Goal: Information Seeking & Learning: Learn about a topic

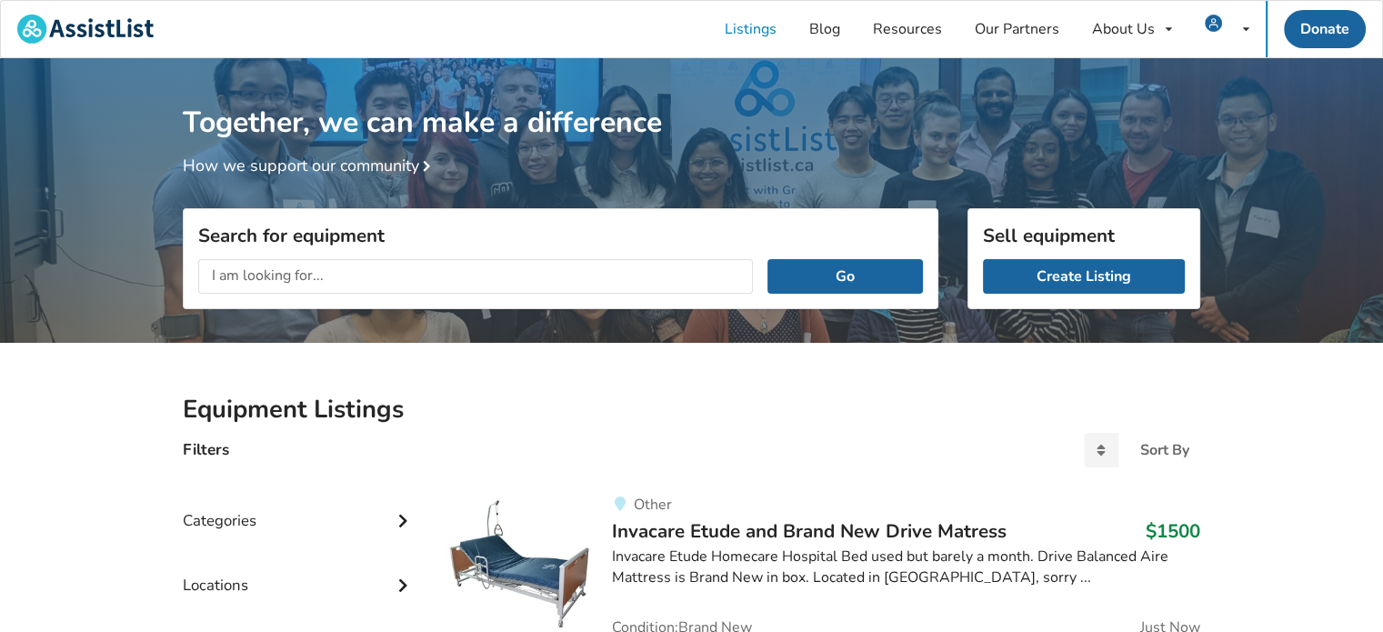
click at [333, 286] on input "text" at bounding box center [475, 276] width 555 height 35
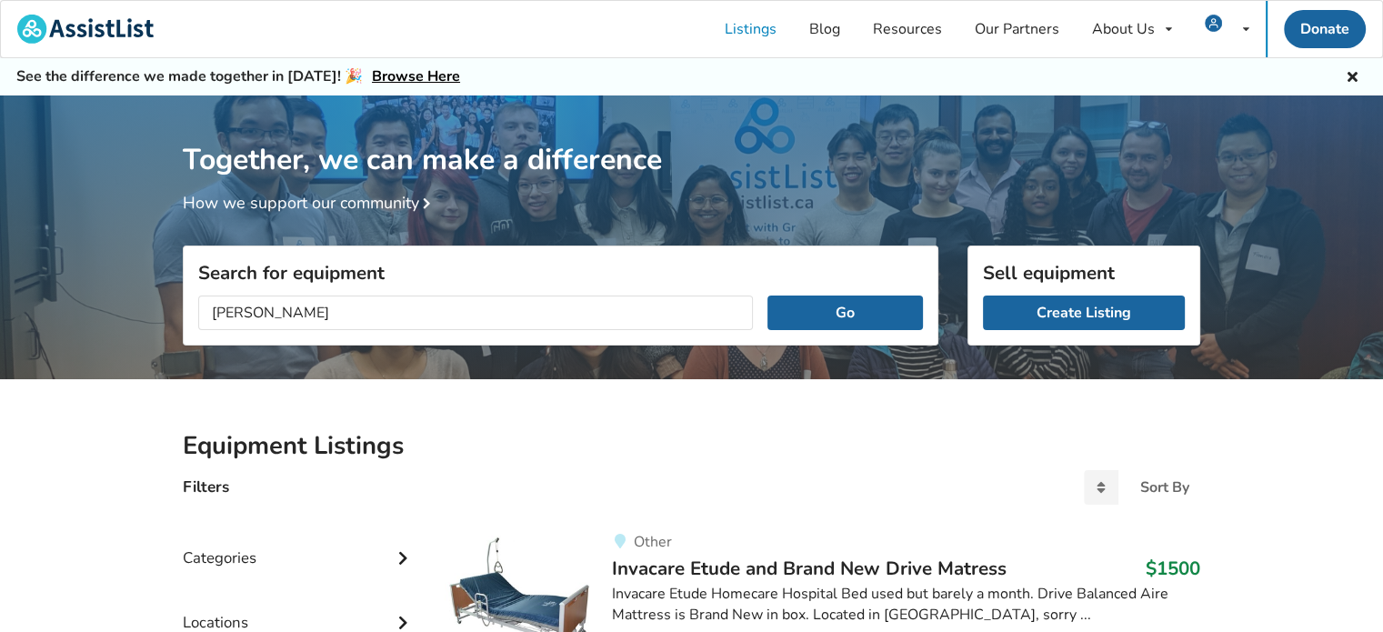
click at [767, 296] on button "Go" at bounding box center [844, 313] width 155 height 35
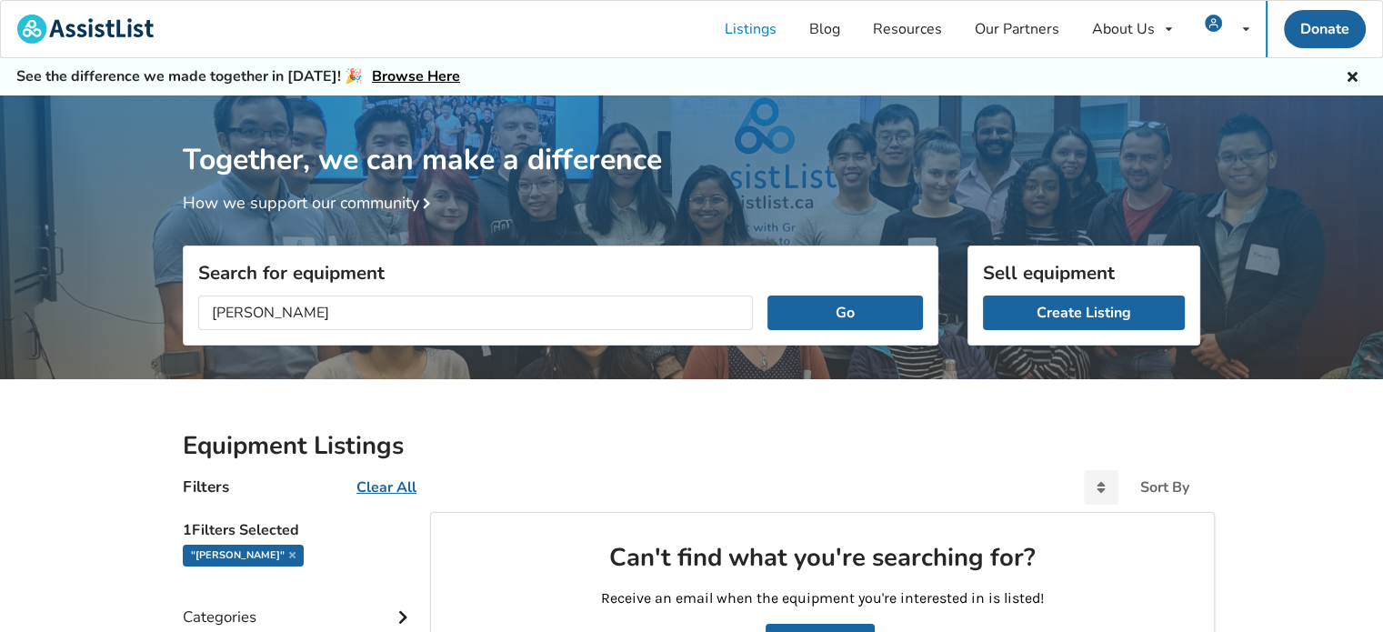
drag, startPoint x: 280, startPoint y: 310, endPoint x: 209, endPoint y: 310, distance: 70.9
click at [209, 310] on input "[PERSON_NAME]" at bounding box center [475, 313] width 555 height 35
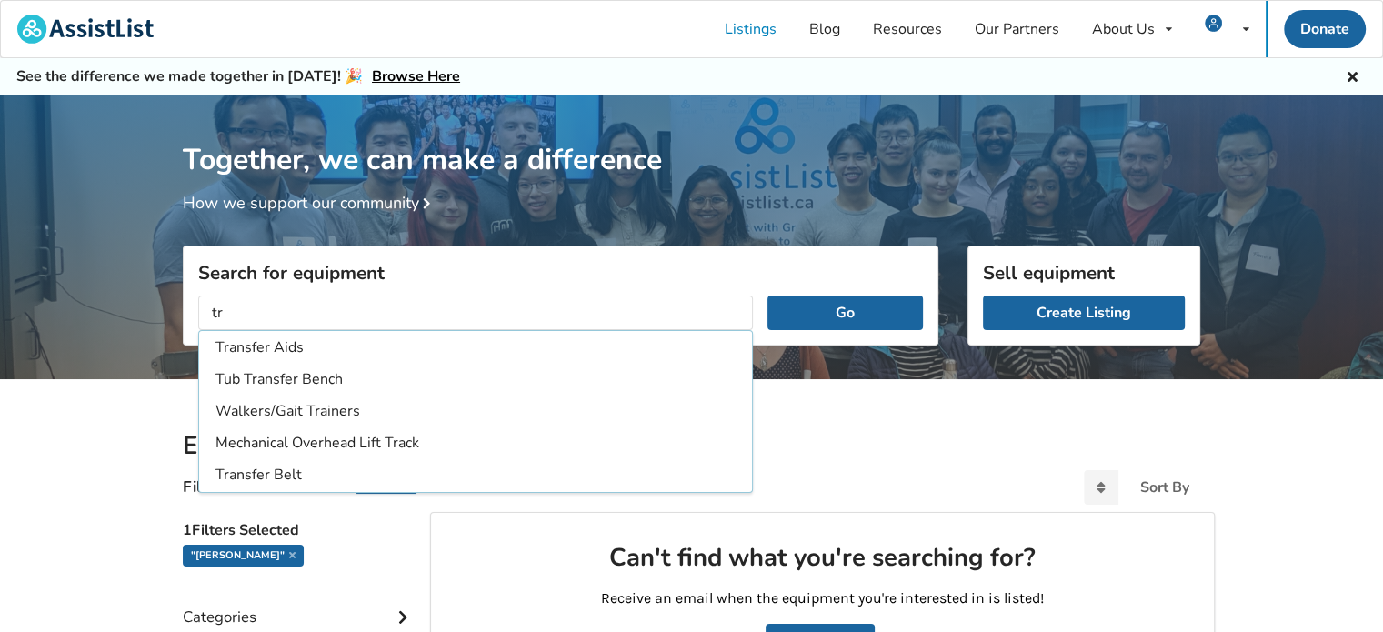
type input "t"
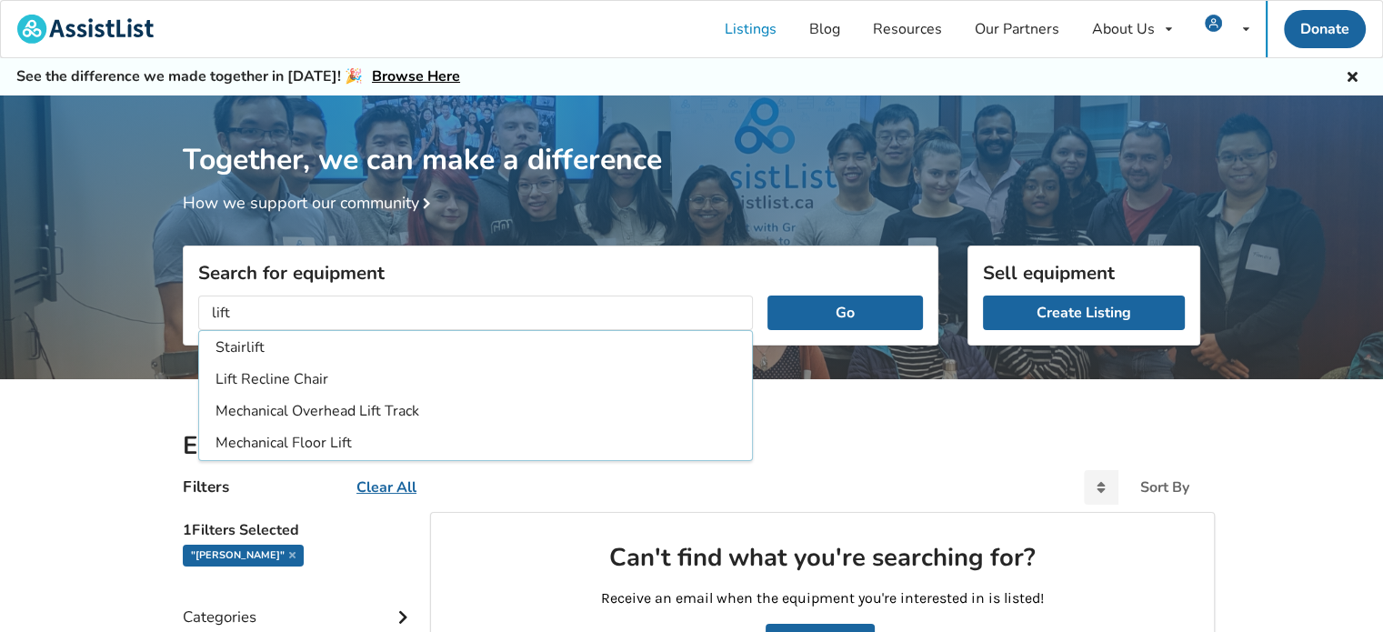
type input "lift"
click at [767, 296] on button "Go" at bounding box center [844, 313] width 155 height 35
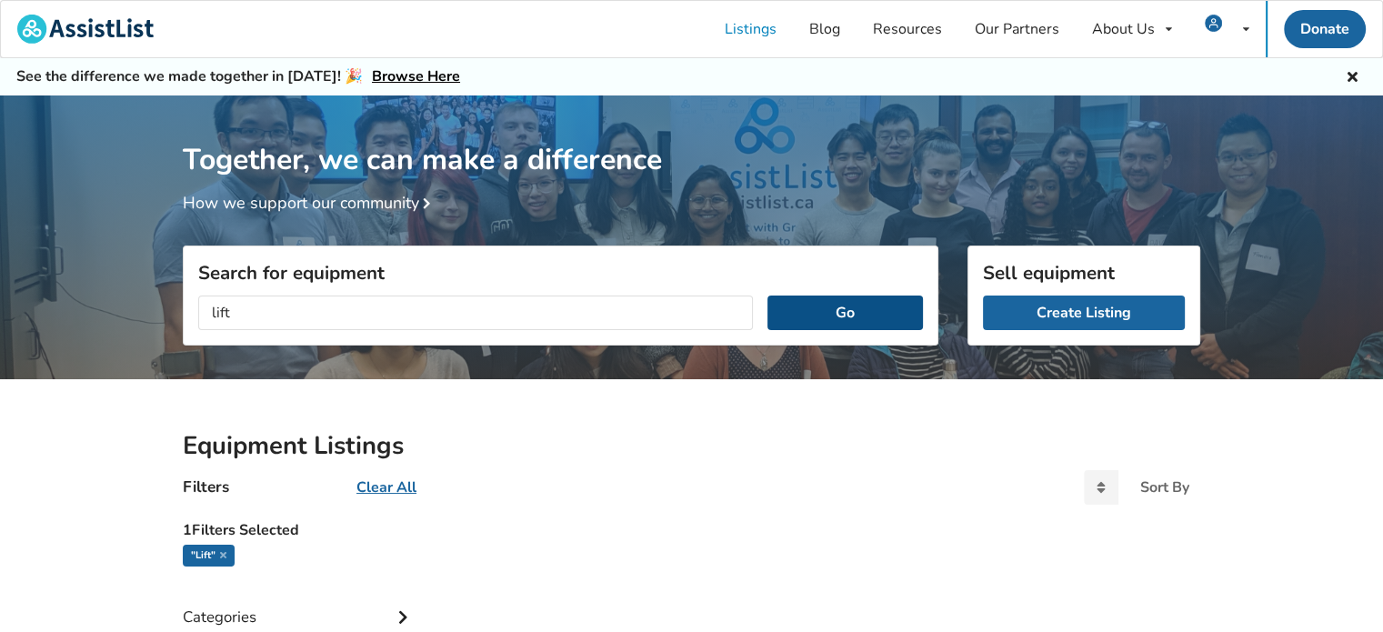
click at [847, 309] on button "Go" at bounding box center [844, 313] width 155 height 35
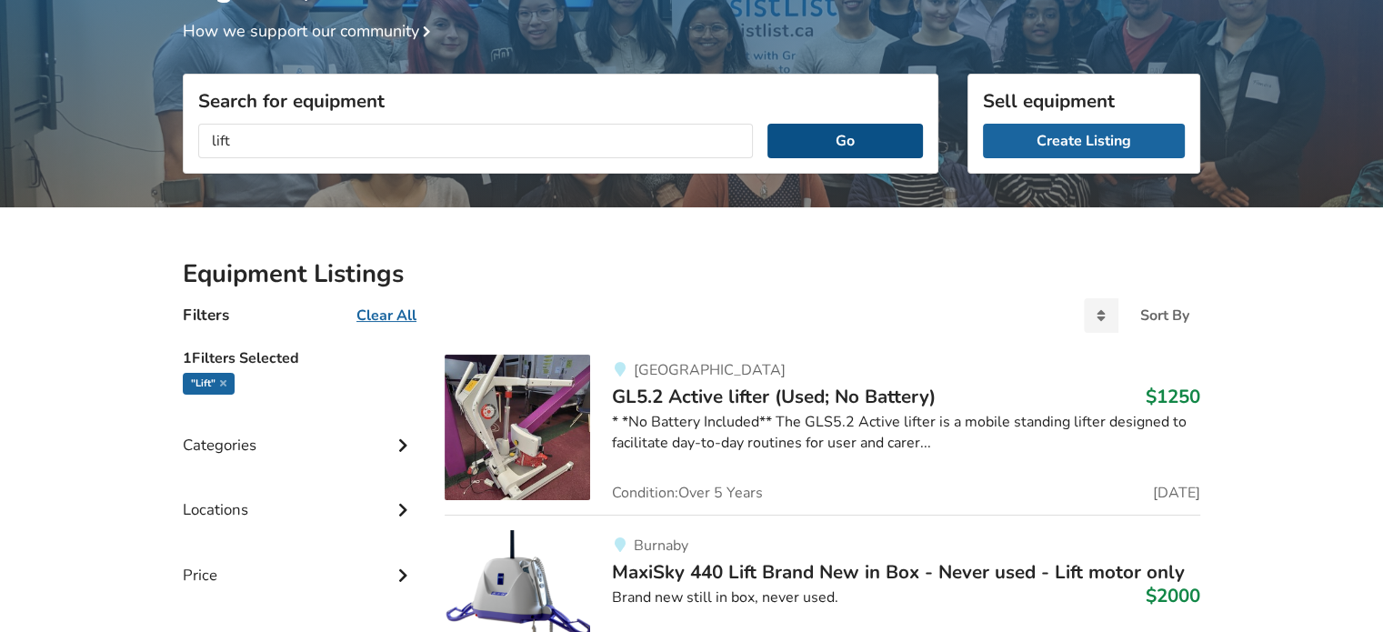
scroll to position [364, 0]
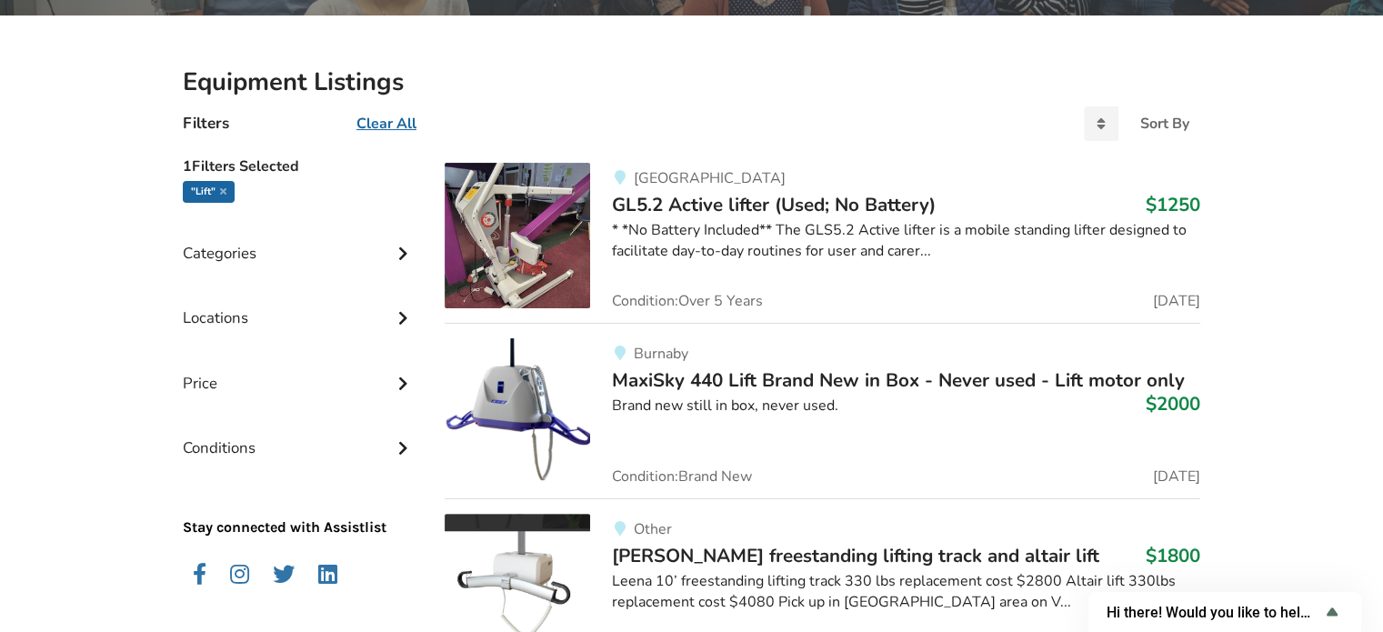
click at [517, 221] on img at bounding box center [517, 235] width 145 height 145
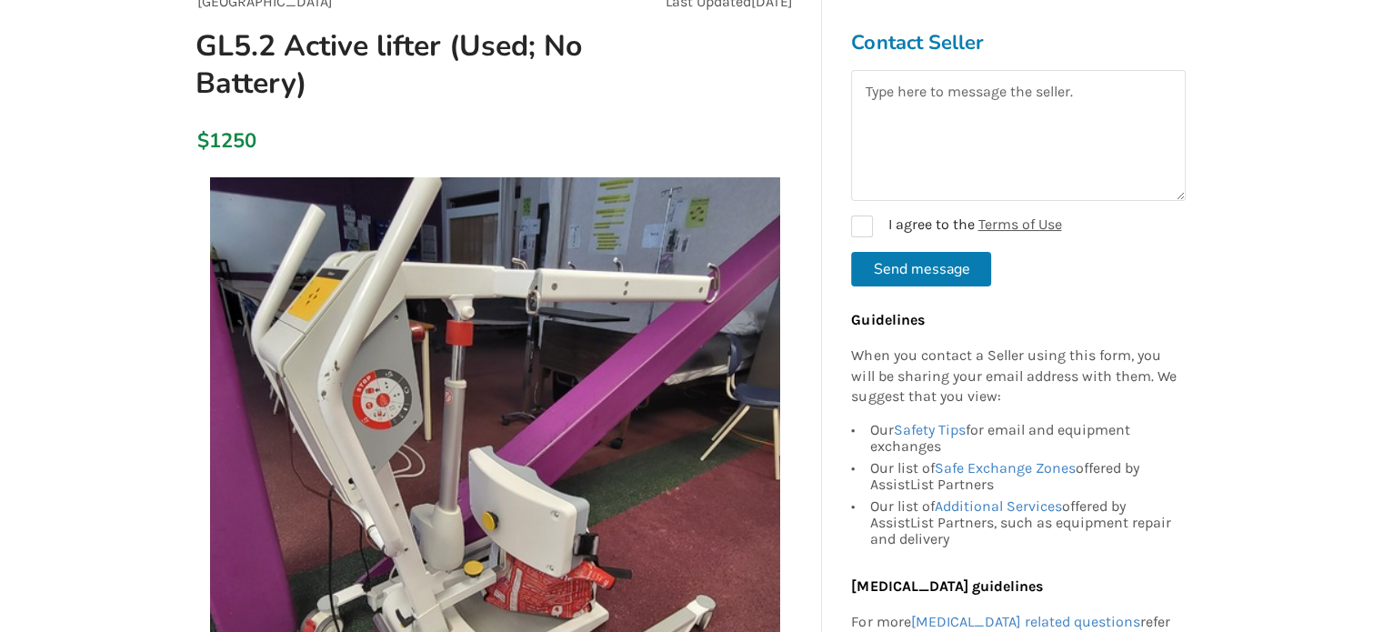
scroll to position [182, 0]
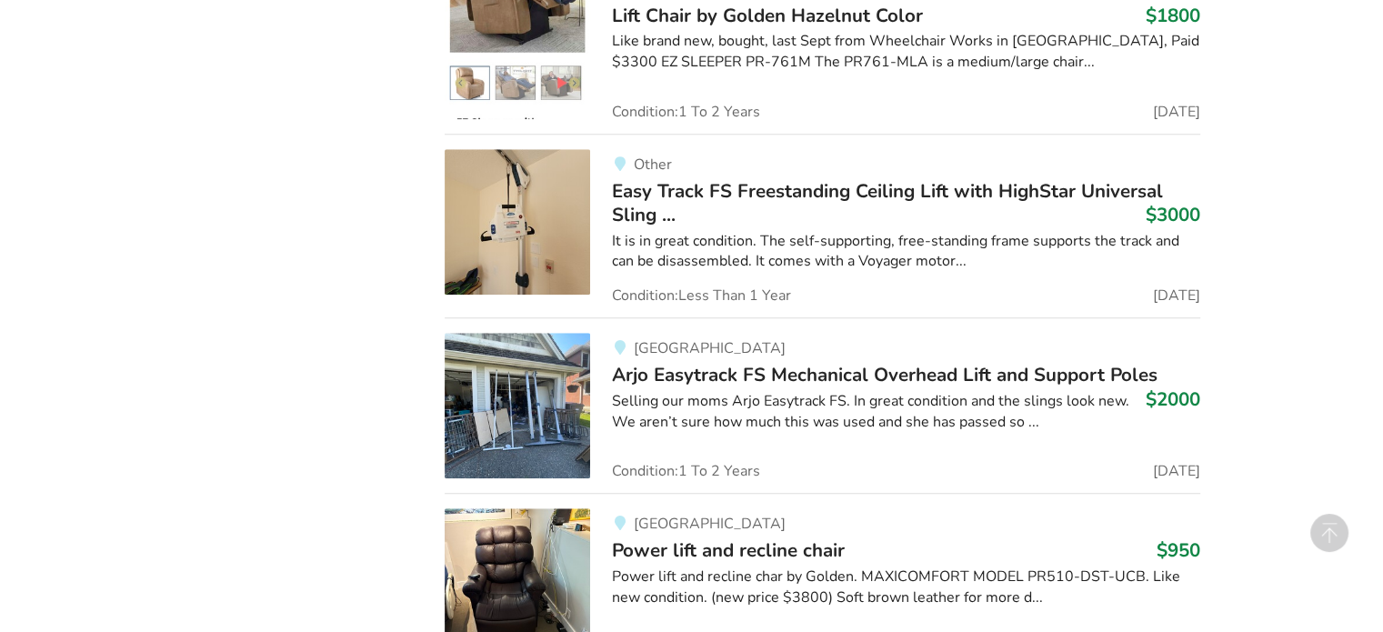
scroll to position [1637, 0]
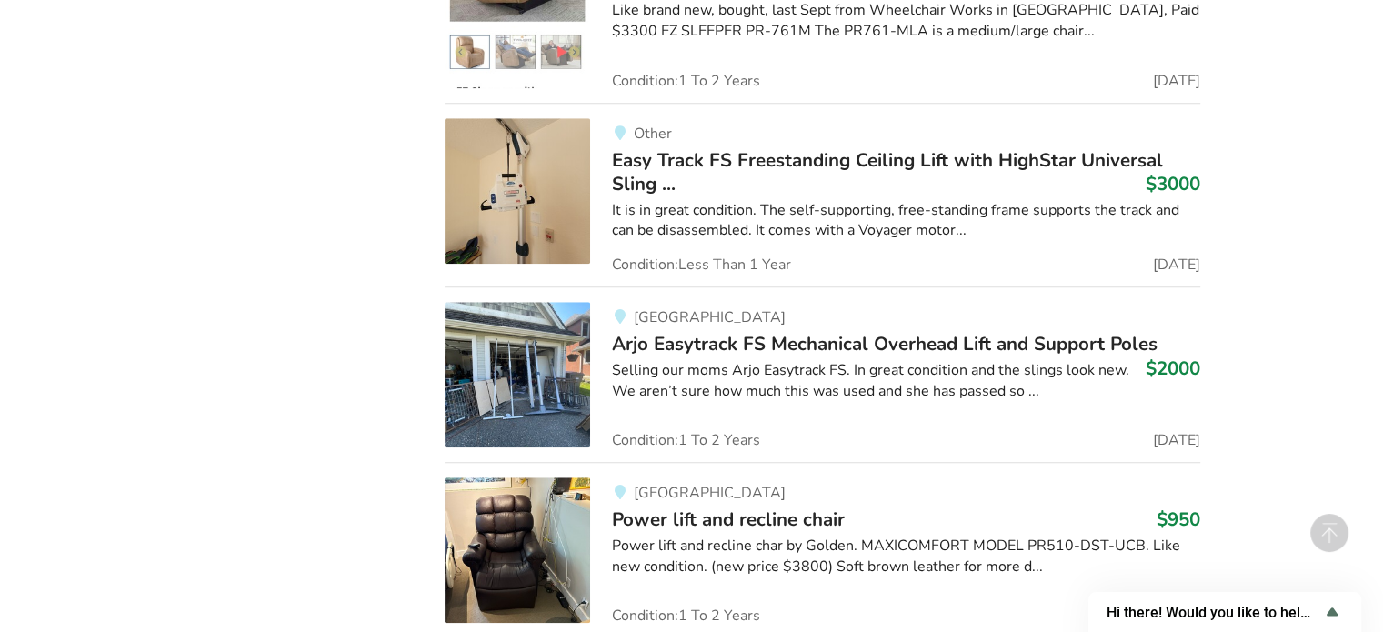
click at [995, 390] on div "Selling our moms Arjo Easytrack FS. In great condition and the slings look new.…" at bounding box center [906, 381] width 588 height 42
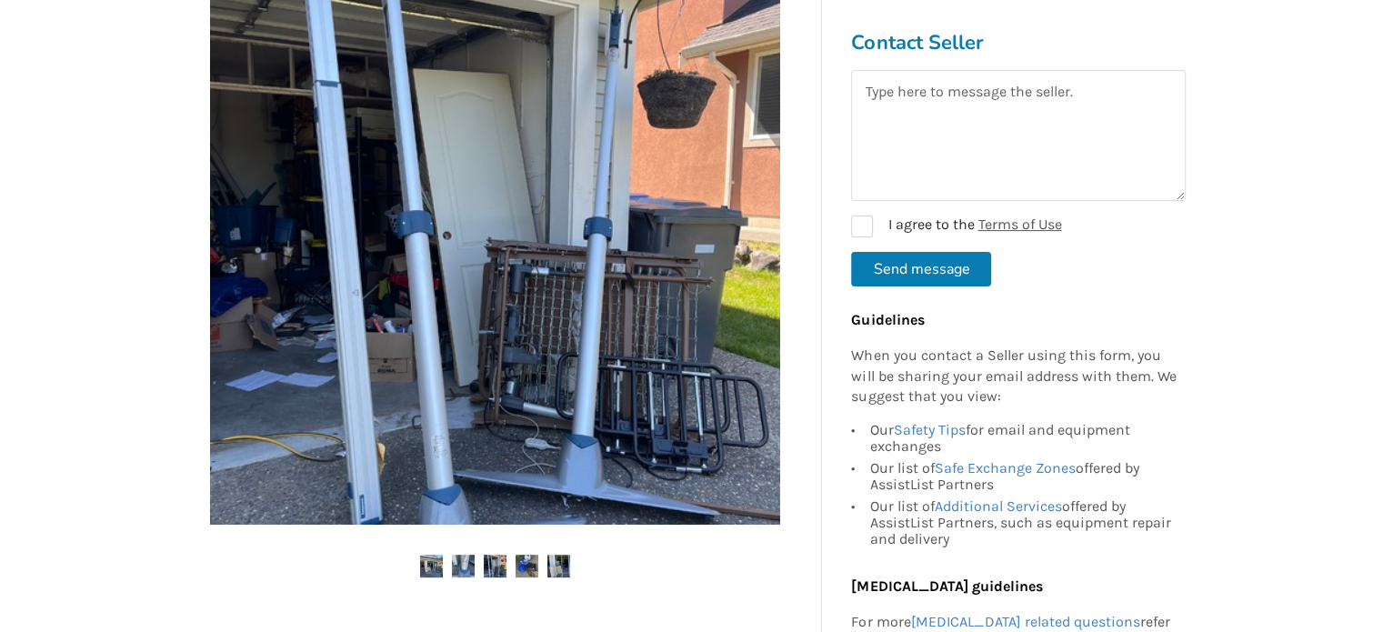
scroll to position [455, 0]
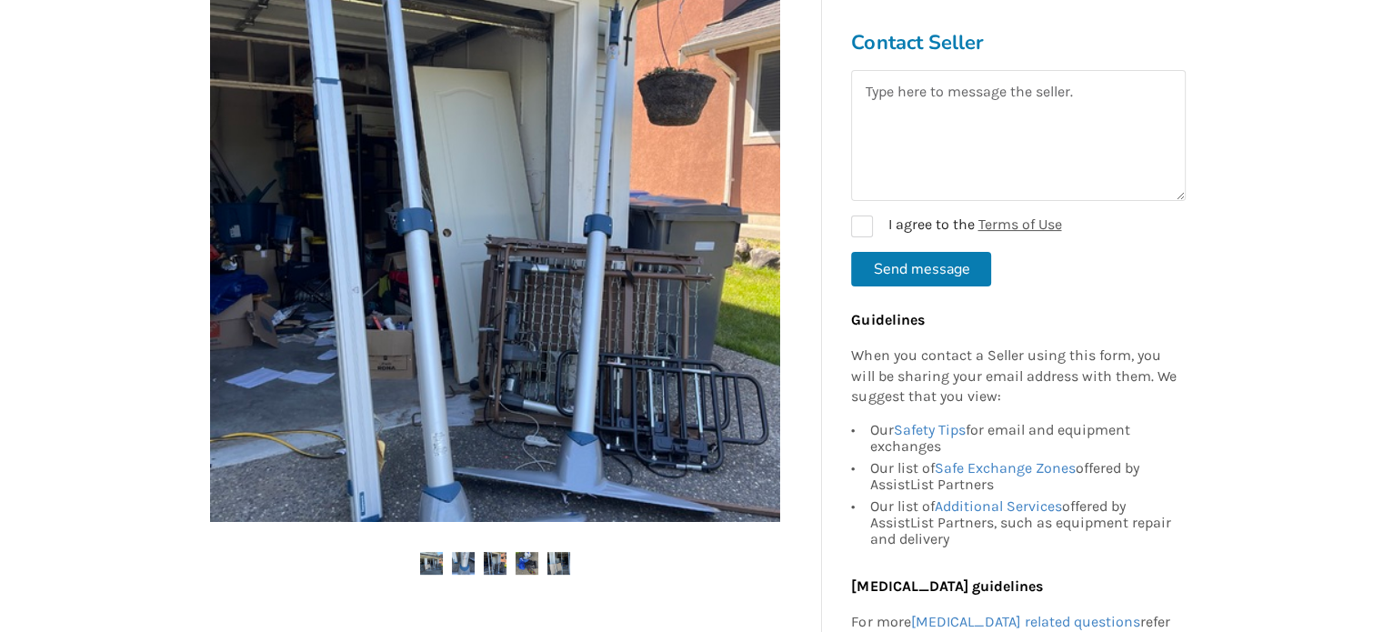
click at [461, 563] on img at bounding box center [463, 563] width 23 height 23
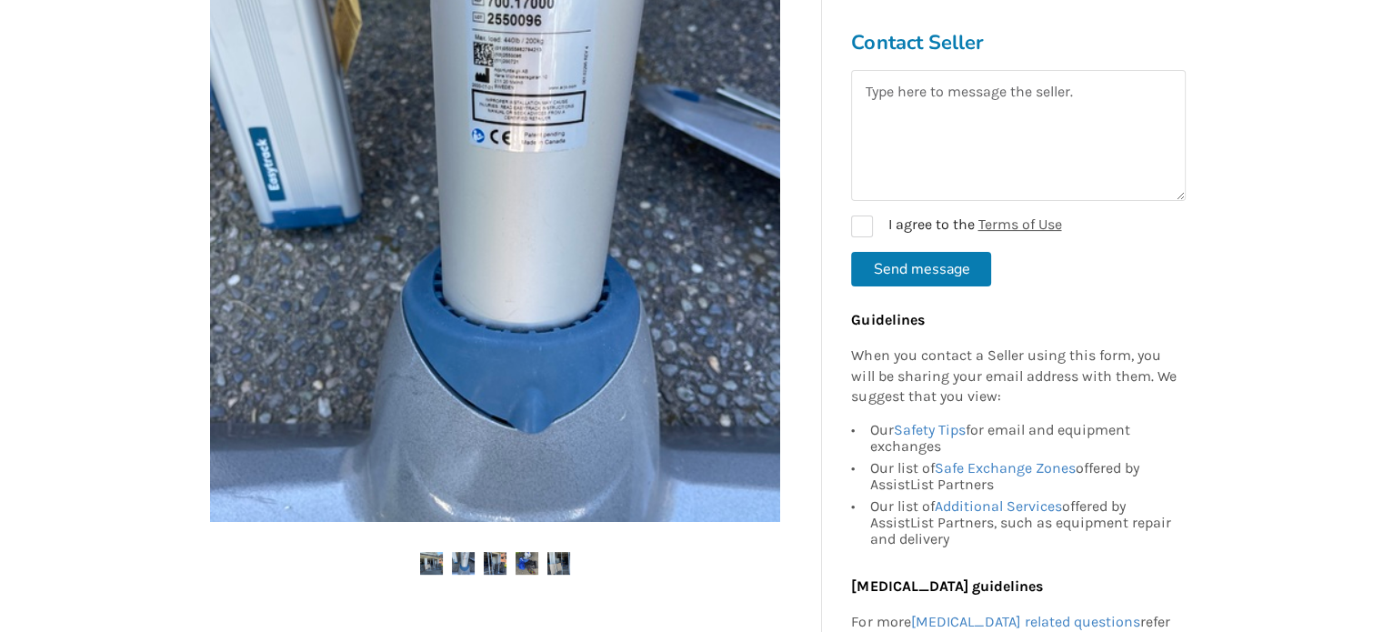
click at [503, 561] on img at bounding box center [495, 563] width 23 height 23
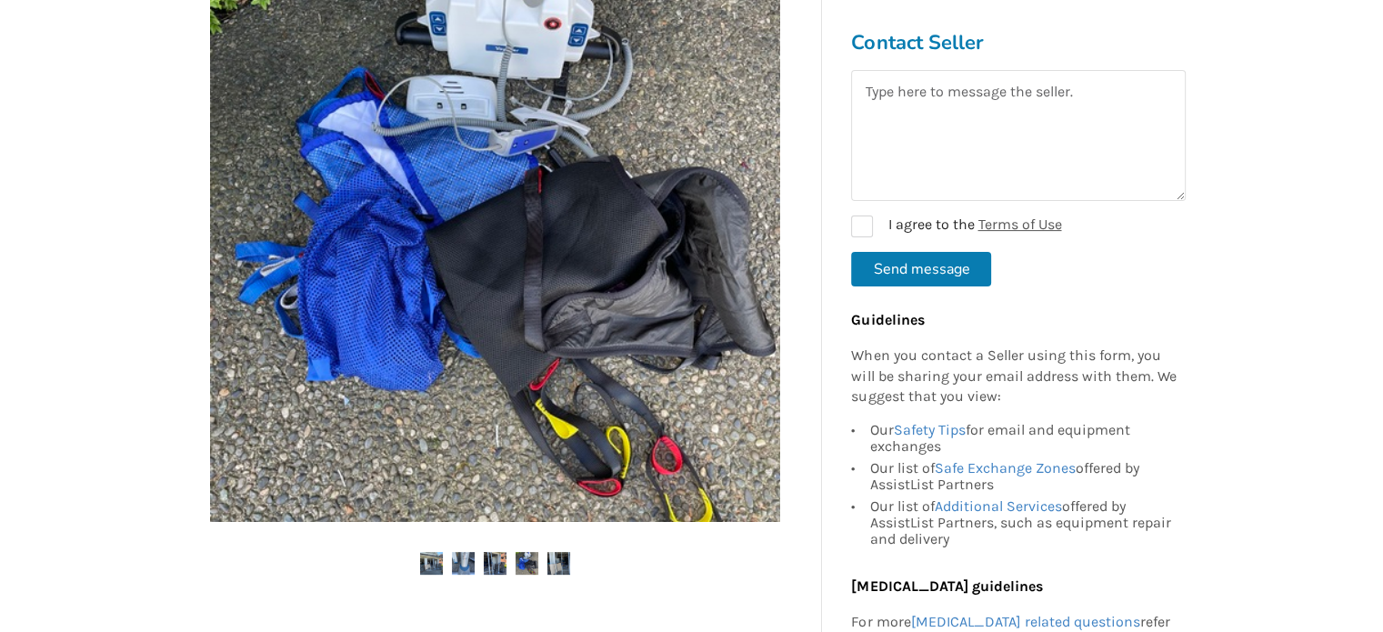
click at [533, 562] on img at bounding box center [527, 563] width 23 height 23
click at [566, 561] on img at bounding box center [558, 563] width 23 height 23
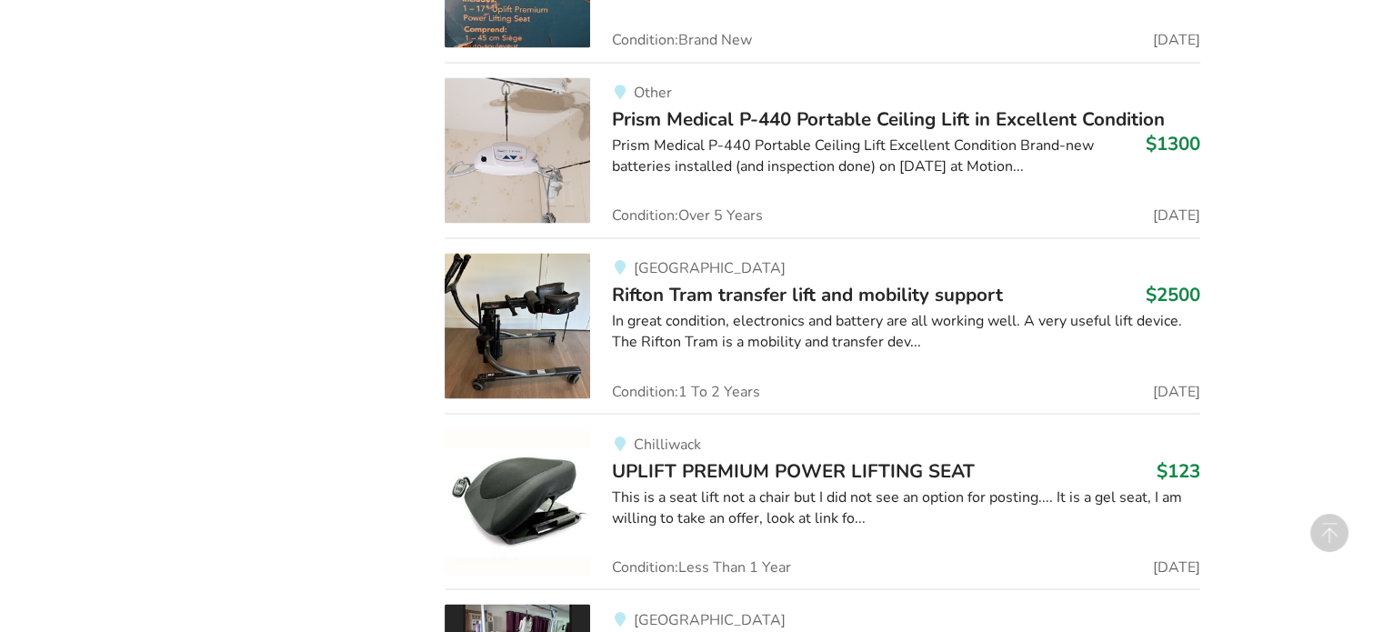
scroll to position [3092, 0]
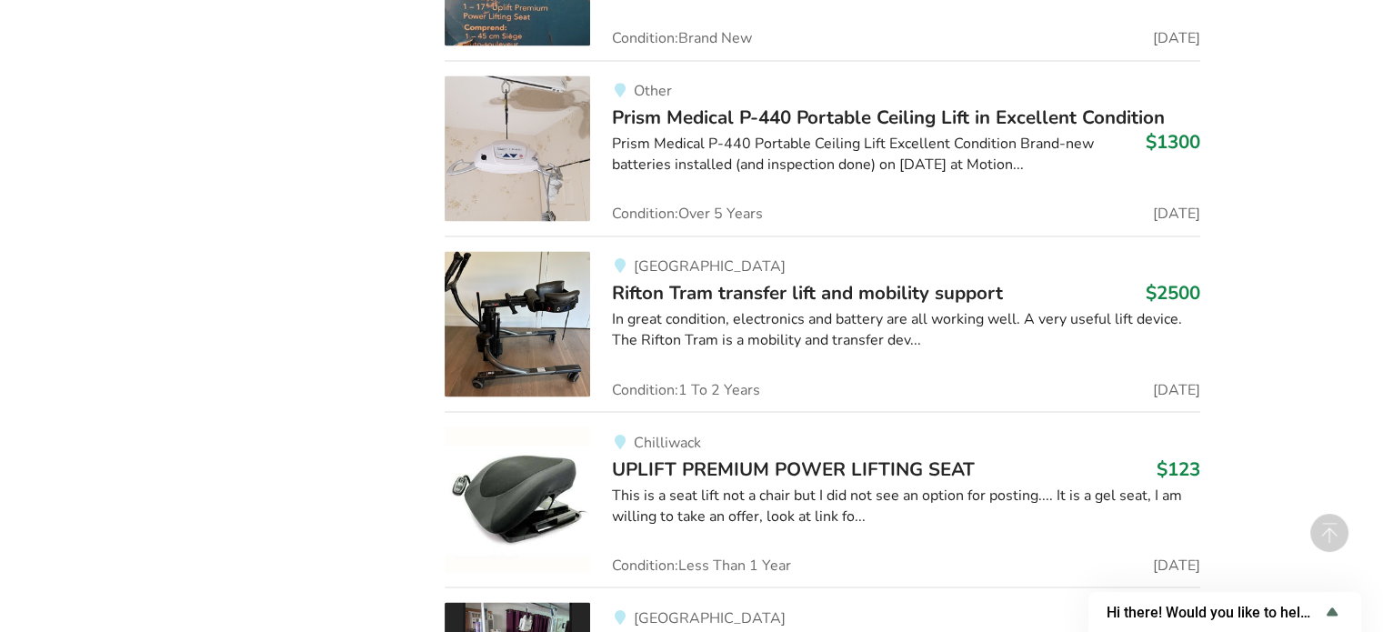
click at [516, 320] on img at bounding box center [517, 323] width 145 height 145
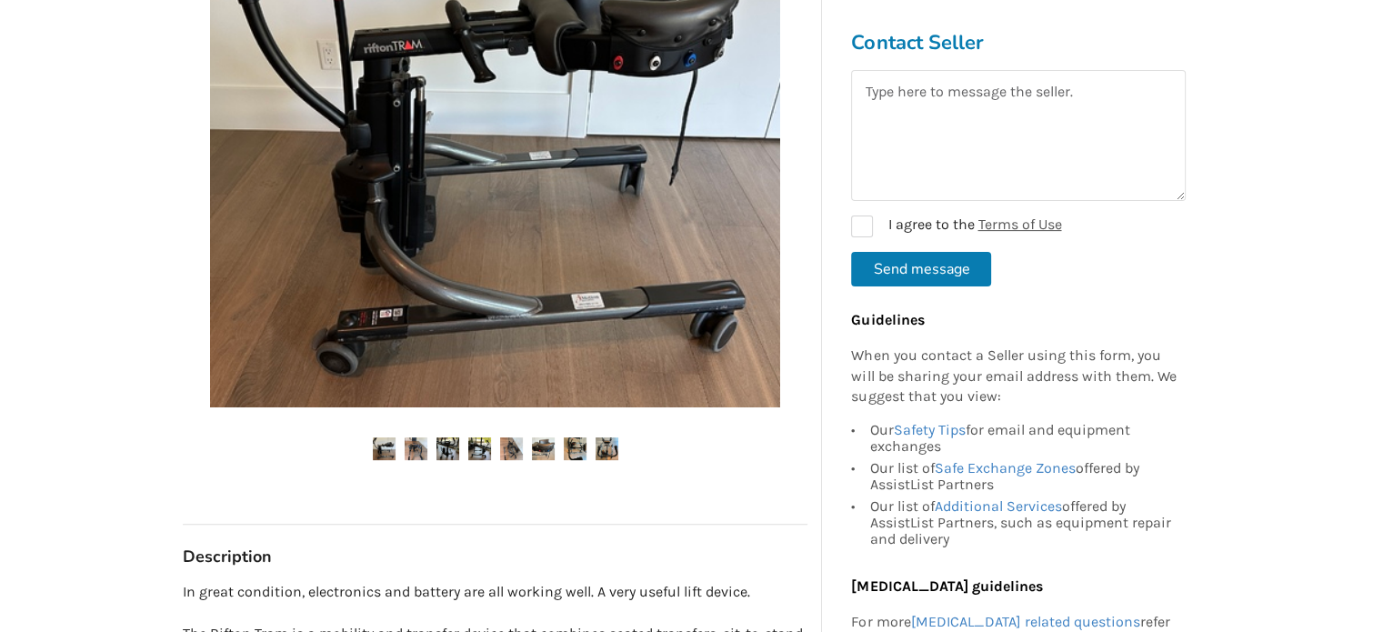
scroll to position [636, 0]
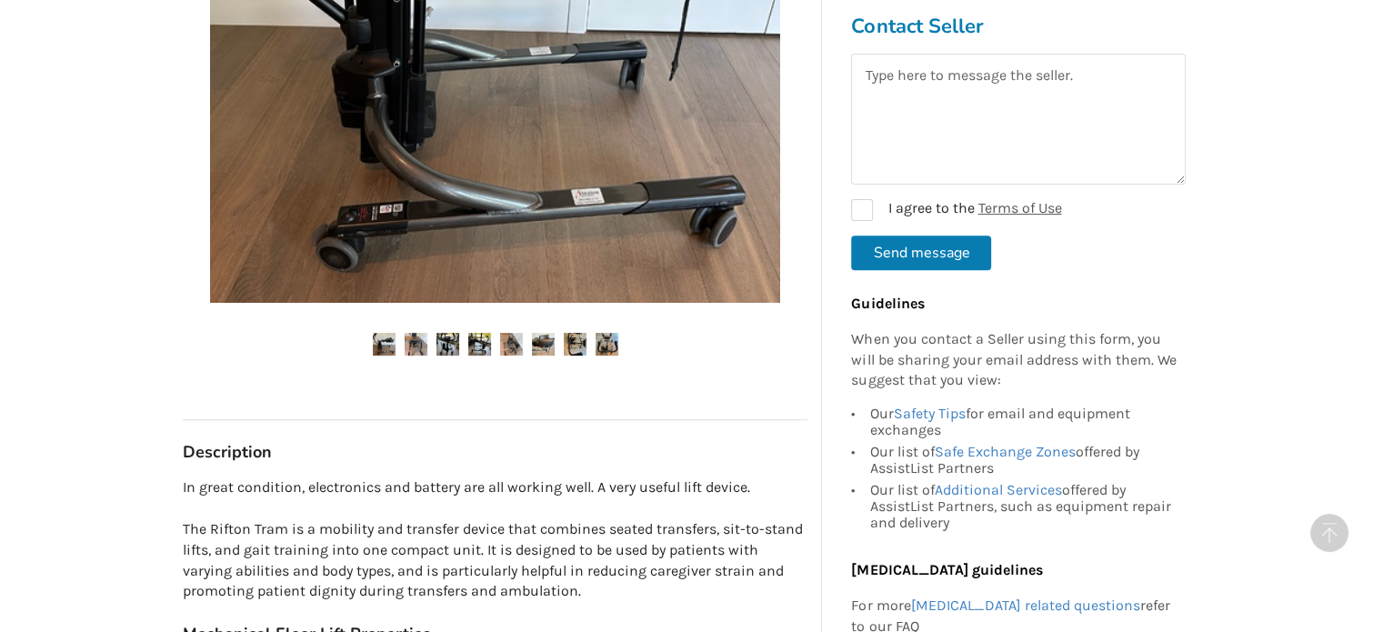
click at [421, 350] on img at bounding box center [416, 344] width 23 height 23
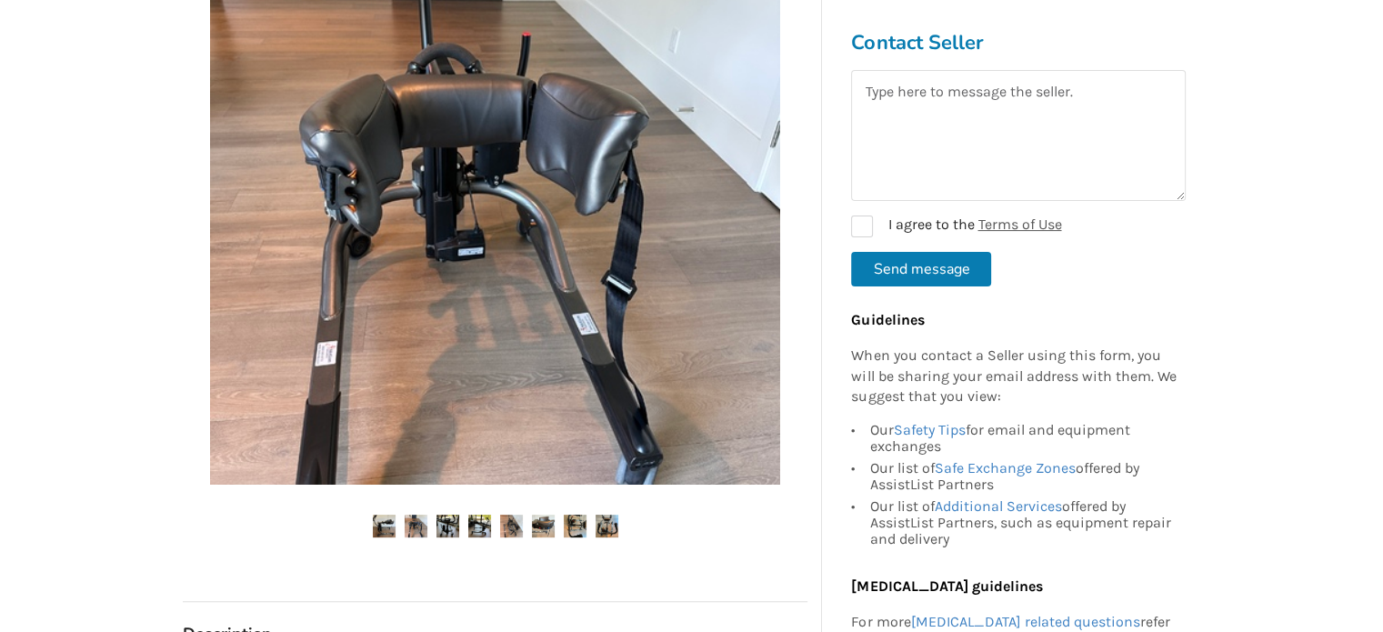
scroll to position [455, 0]
click at [463, 527] on ul at bounding box center [495, 527] width 625 height 25
click at [478, 525] on img at bounding box center [479, 526] width 23 height 23
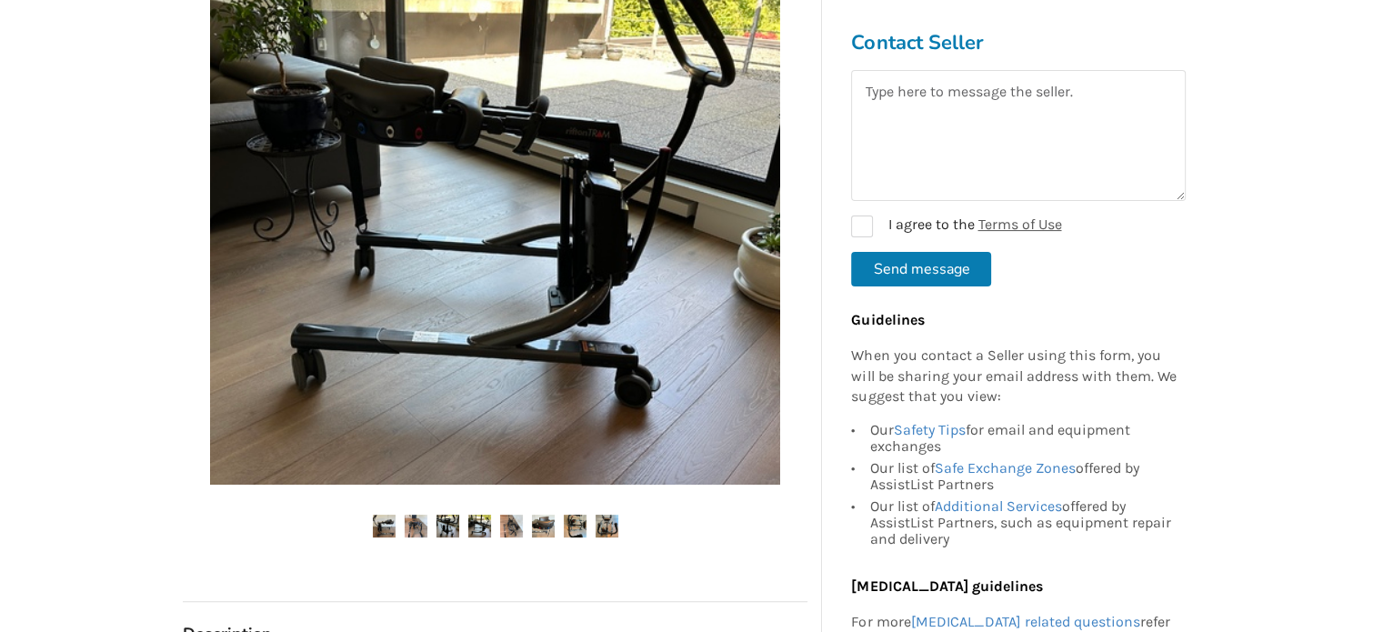
click at [515, 524] on img at bounding box center [511, 526] width 23 height 23
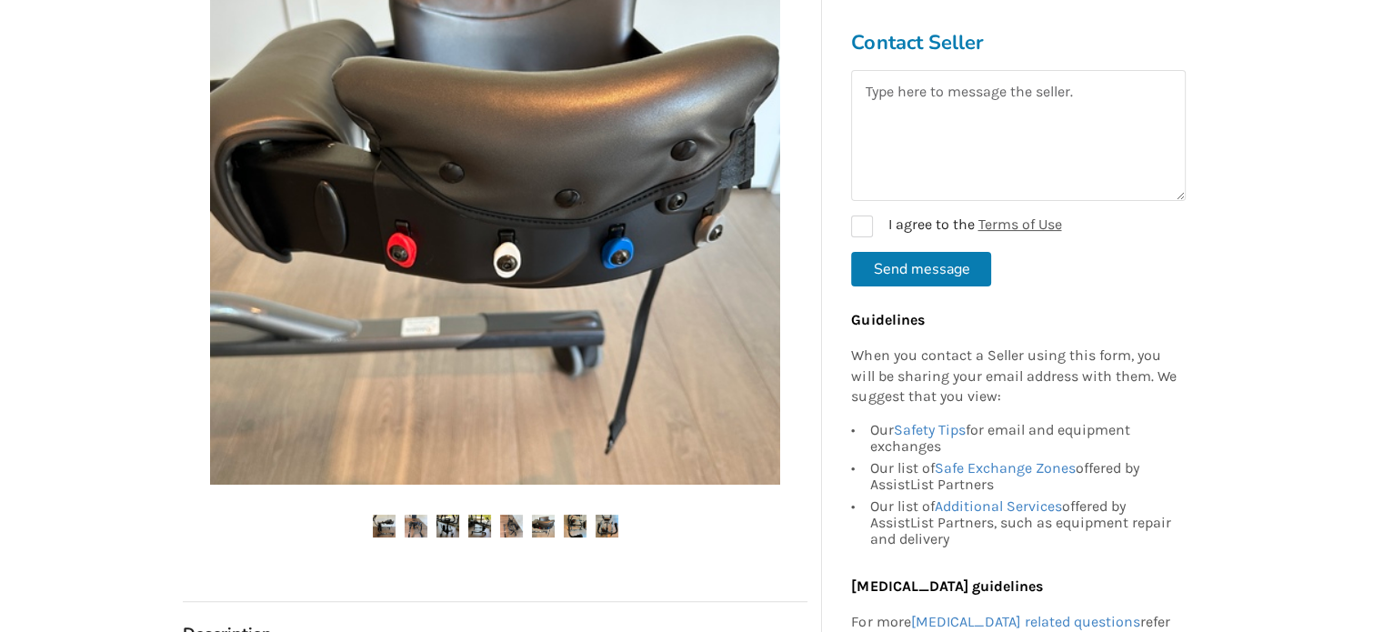
click at [538, 523] on img at bounding box center [543, 526] width 23 height 23
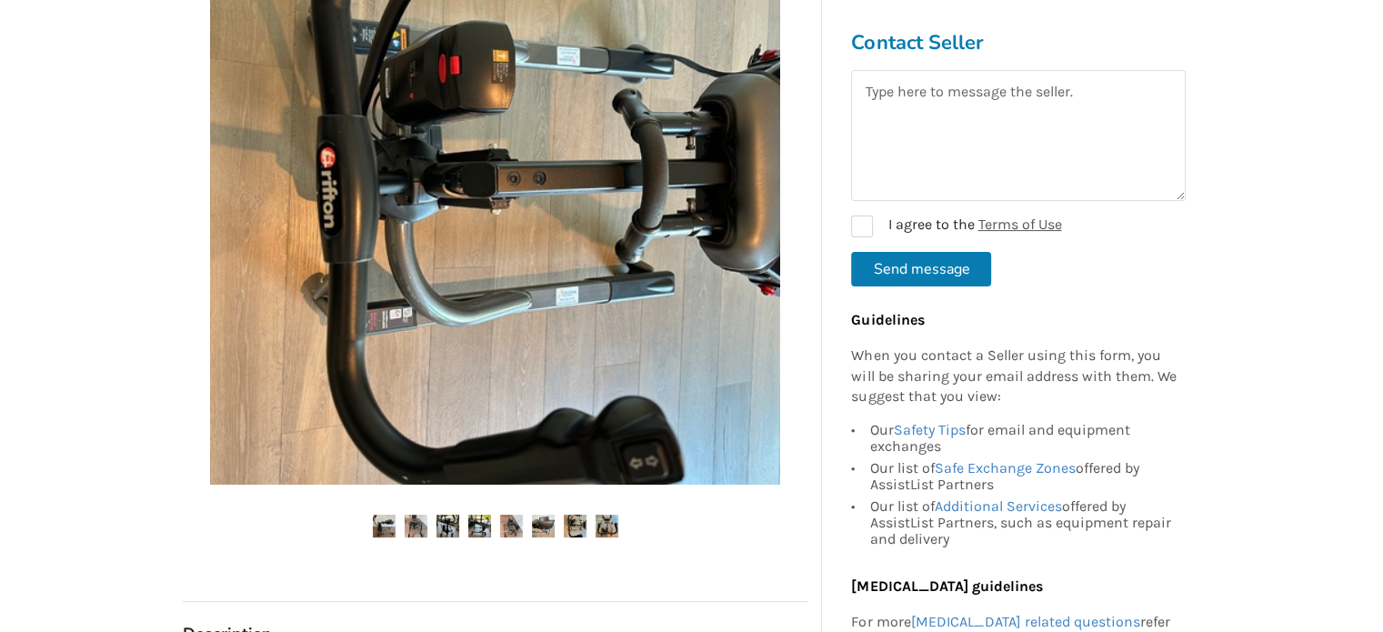
click at [594, 522] on ul at bounding box center [495, 527] width 625 height 25
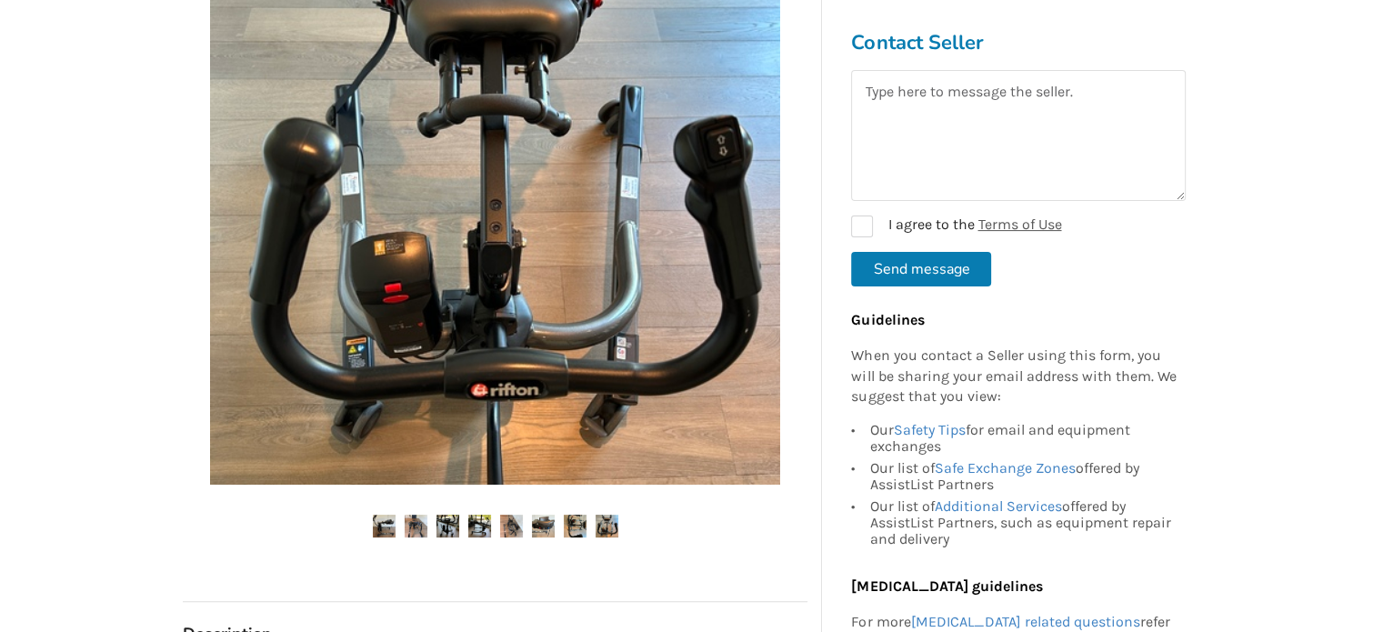
click at [573, 523] on img at bounding box center [575, 526] width 23 height 23
click at [600, 523] on img at bounding box center [607, 526] width 23 height 23
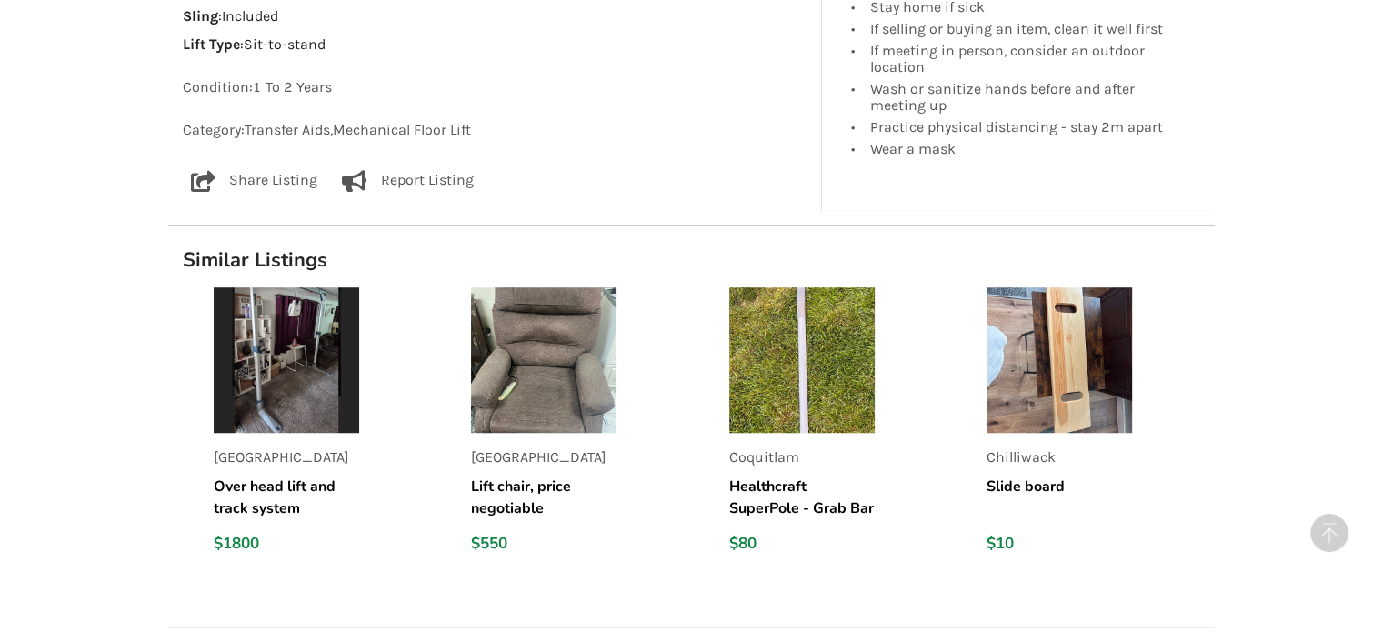
scroll to position [1364, 0]
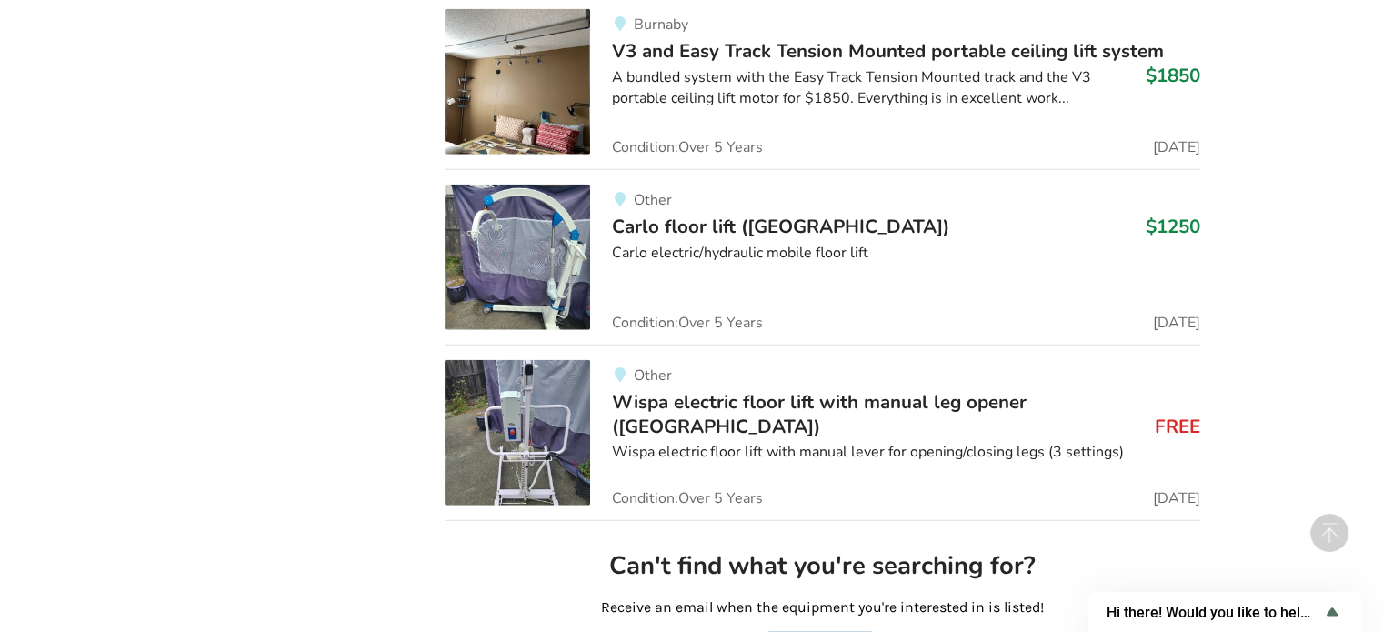
scroll to position [4415, 0]
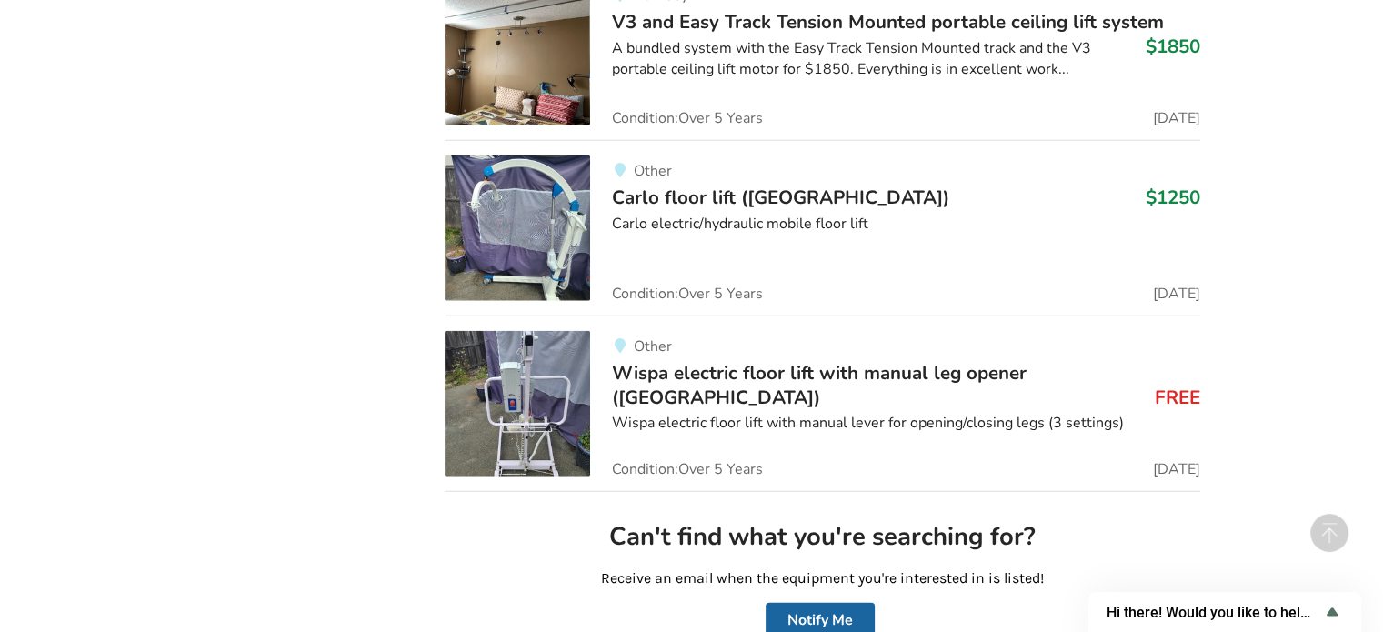
click at [524, 388] on img at bounding box center [517, 403] width 145 height 145
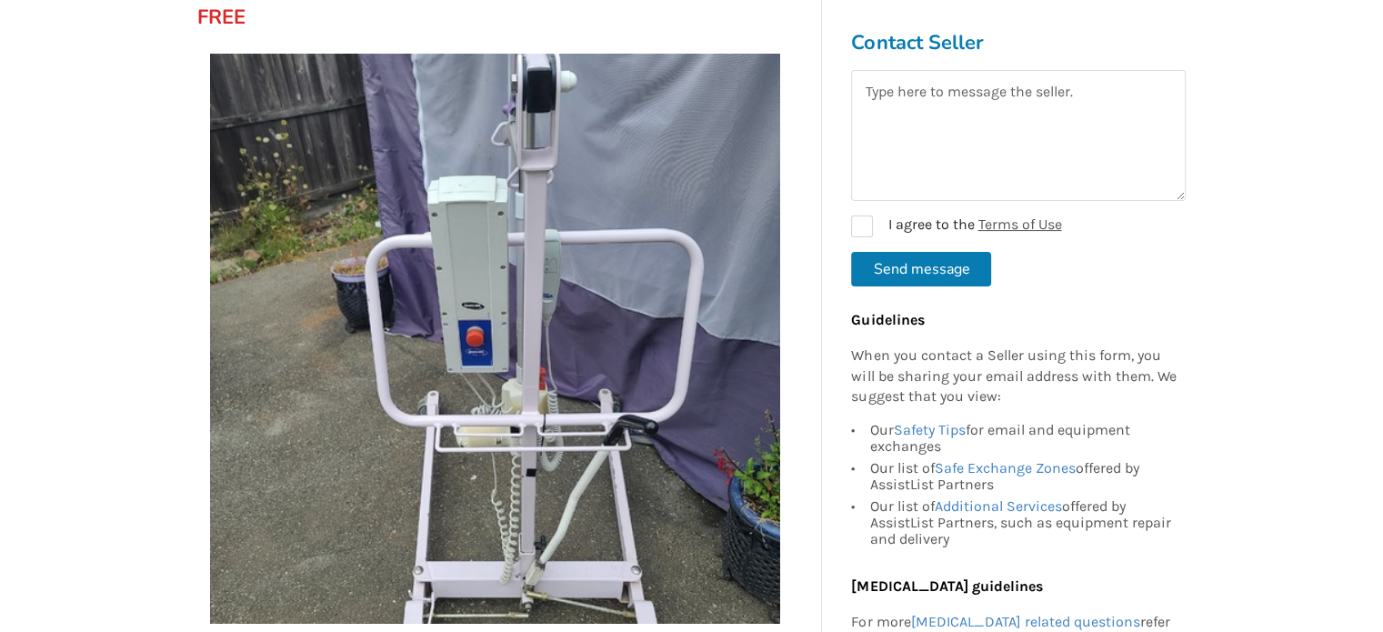
scroll to position [455, 0]
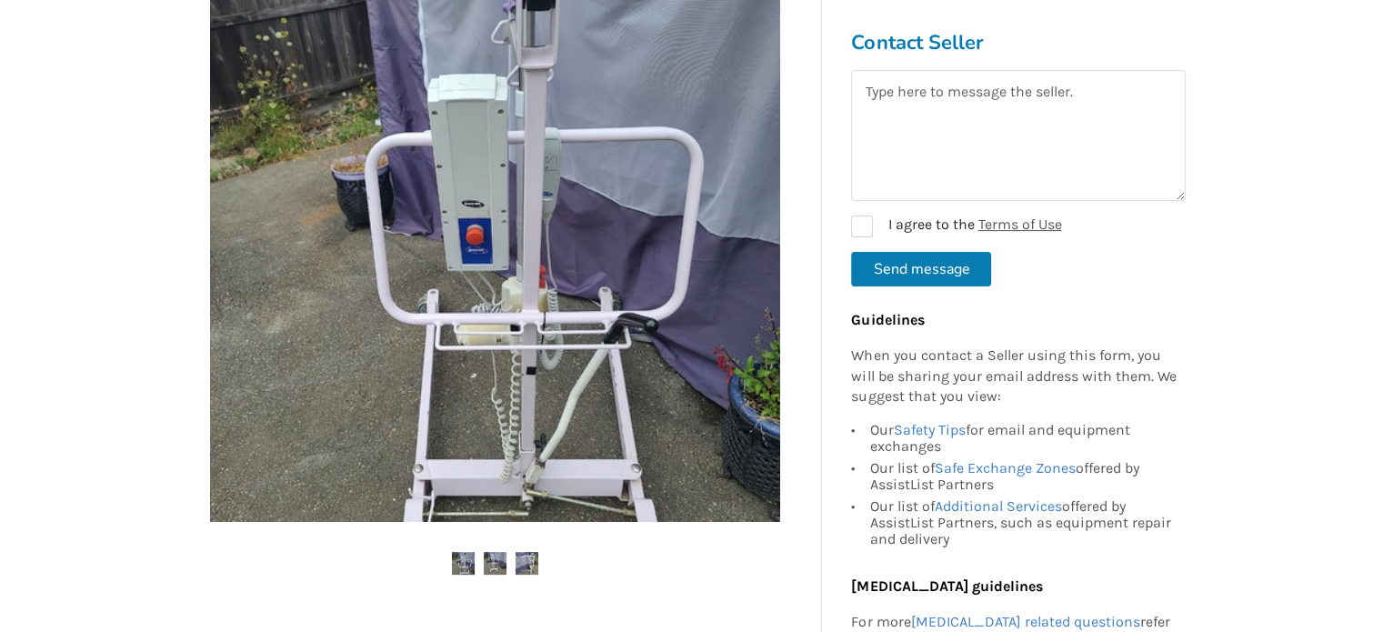
click at [504, 564] on img at bounding box center [495, 563] width 23 height 23
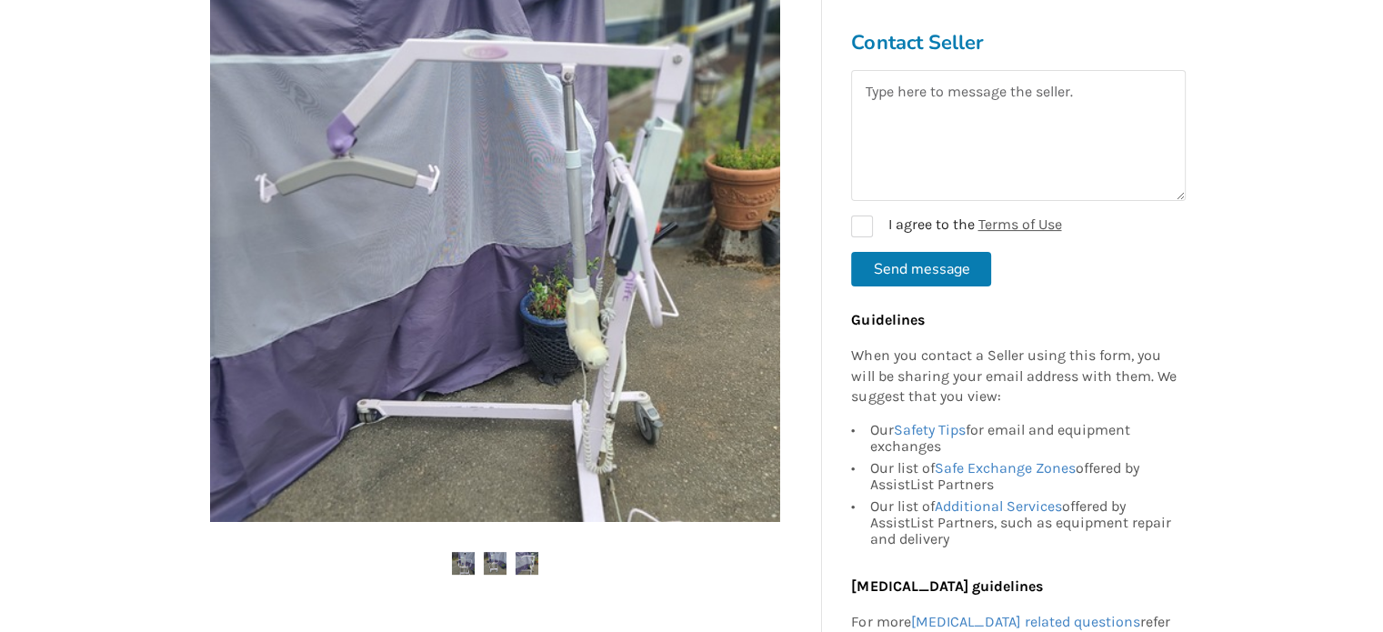
click at [539, 562] on ul at bounding box center [495, 564] width 625 height 25
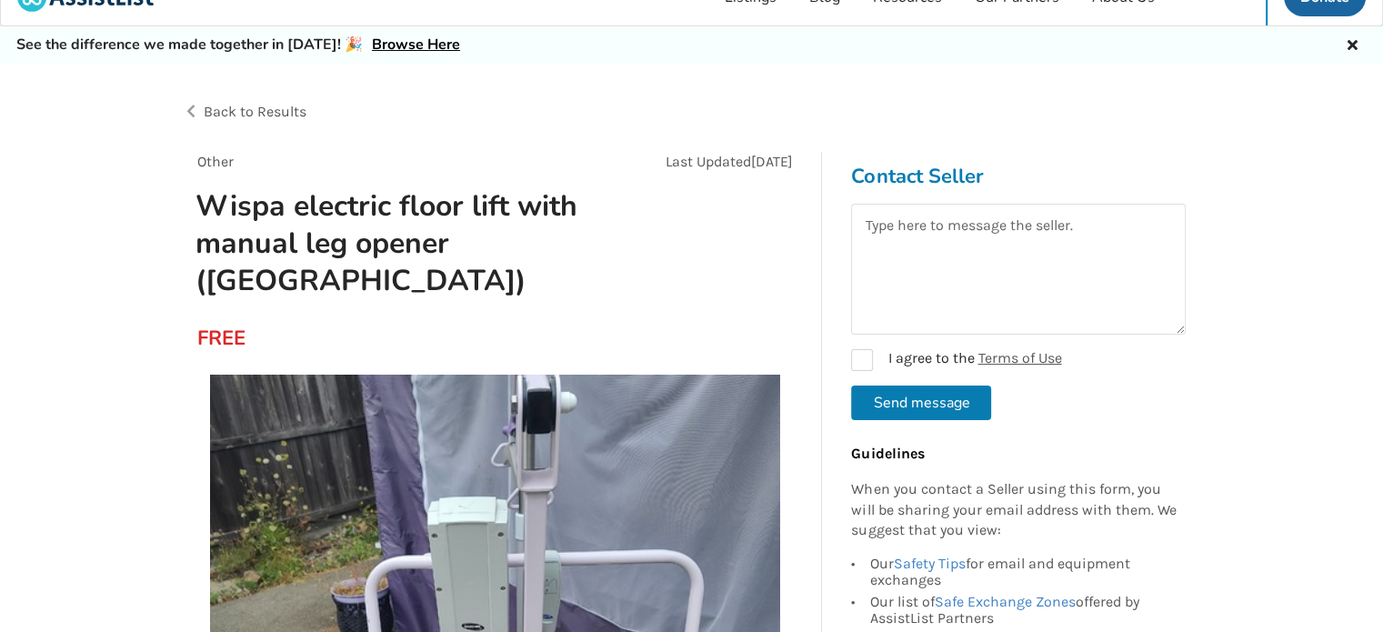
scroll to position [0, 0]
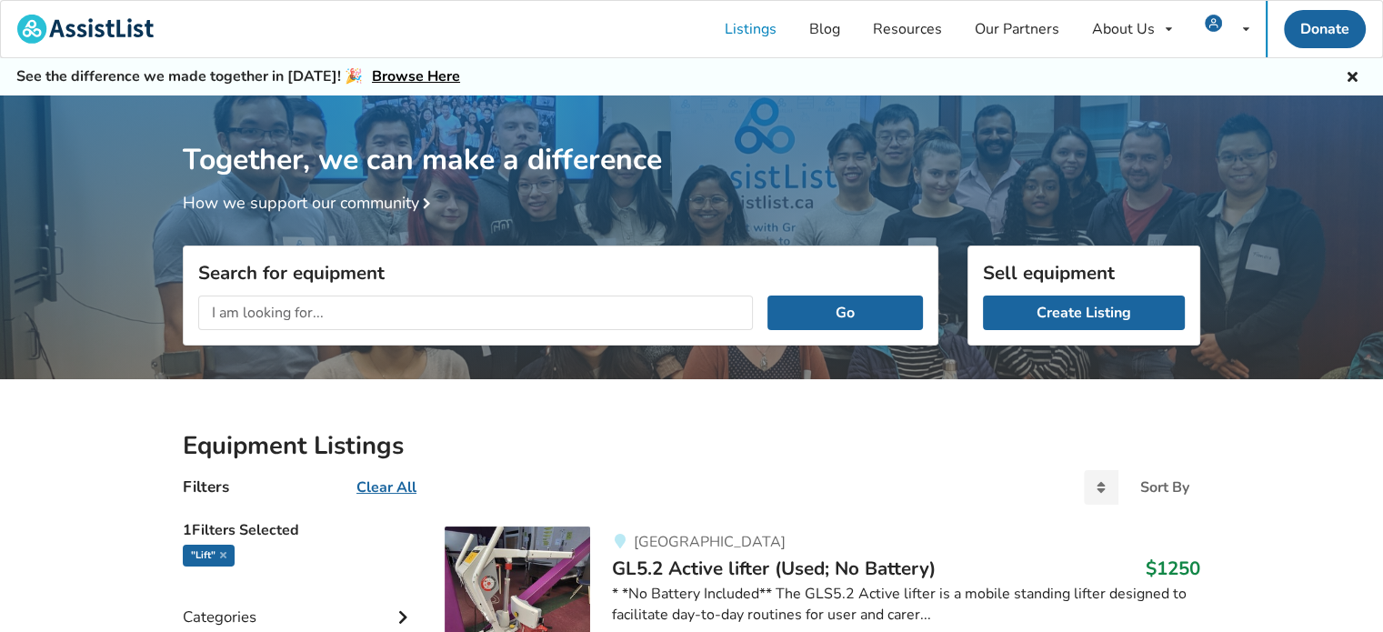
click at [259, 306] on input "text" at bounding box center [475, 313] width 555 height 35
type input "sit to stand lift"
click at [767, 296] on button "Go" at bounding box center [844, 313] width 155 height 35
